Goal: Transaction & Acquisition: Purchase product/service

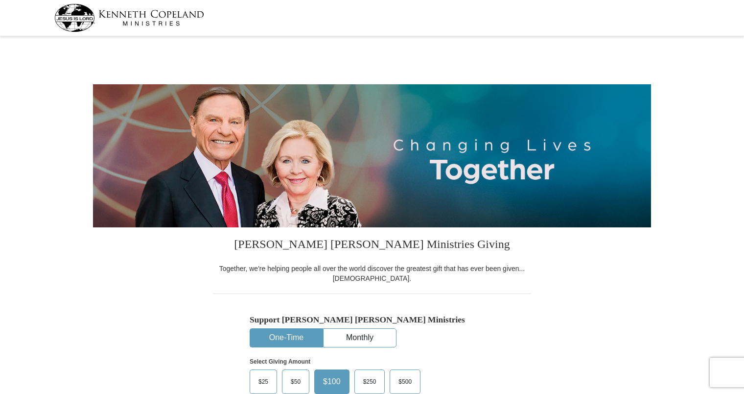
select select "FL"
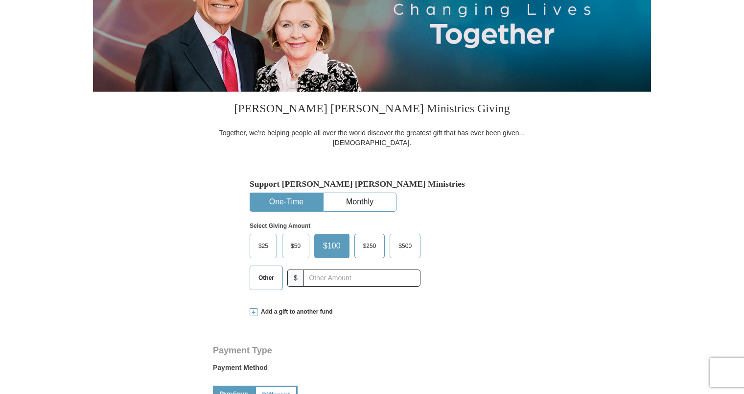
scroll to position [137, 0]
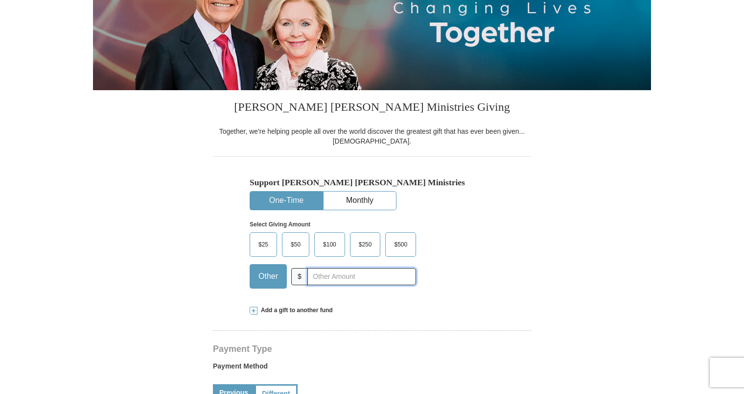
click at [317, 278] on input "text" at bounding box center [361, 276] width 109 height 17
type input "1500.00"
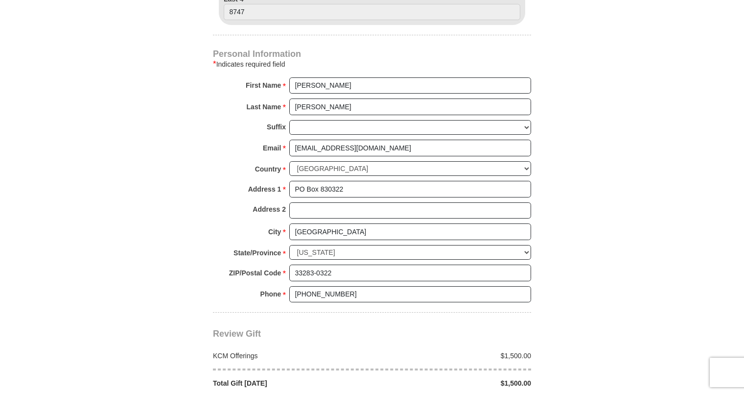
scroll to position [627, 0]
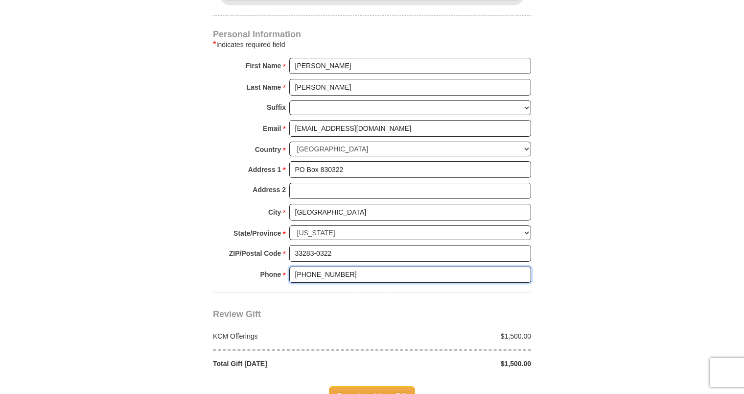
click at [342, 270] on input "[PHONE_NUMBER]" at bounding box center [410, 274] width 242 height 17
type input "[PHONE_NUMBER]"
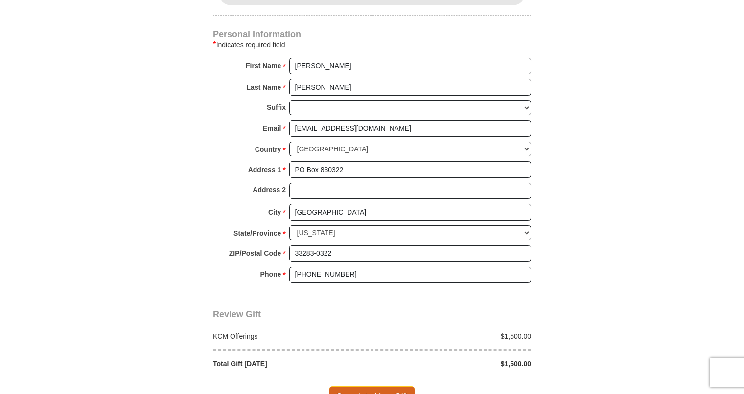
click at [382, 388] on span "Complete Your Gift" at bounding box center [372, 396] width 87 height 21
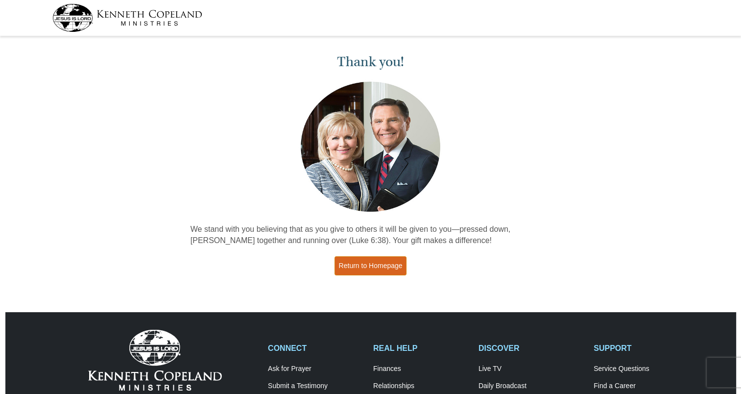
click at [360, 273] on link "Return to Homepage" at bounding box center [370, 265] width 72 height 19
